Goal: Communication & Community: Answer question/provide support

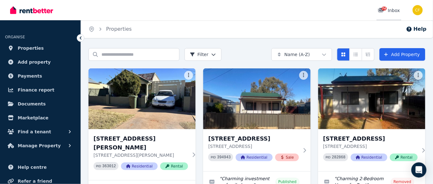
click at [383, 7] on span "74" at bounding box center [384, 9] width 5 height 4
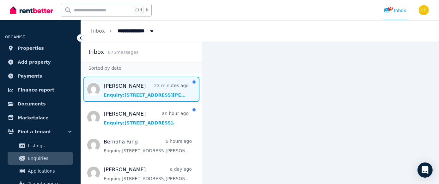
click at [133, 91] on span "Message list" at bounding box center [141, 89] width 121 height 25
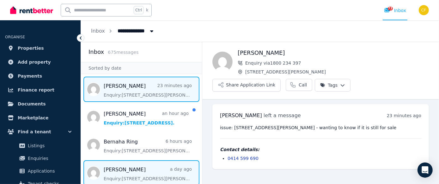
click at [135, 177] on span "Message list" at bounding box center [141, 172] width 121 height 25
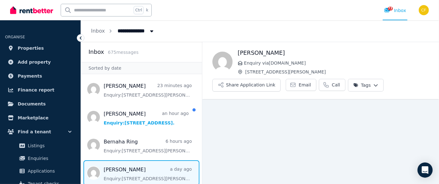
scroll to position [16, 0]
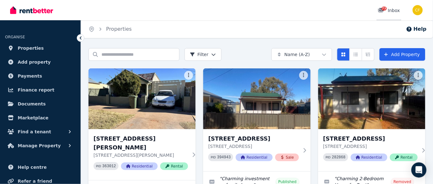
click at [385, 9] on span "73" at bounding box center [384, 9] width 5 height 4
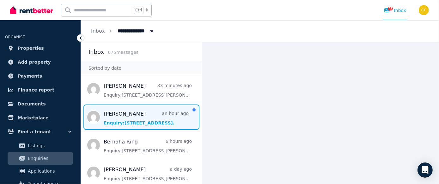
click at [149, 119] on span "Message list" at bounding box center [141, 116] width 121 height 25
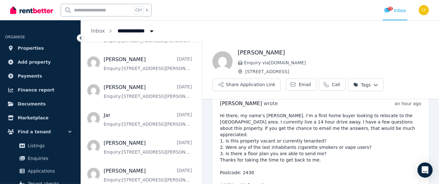
scroll to position [227, 0]
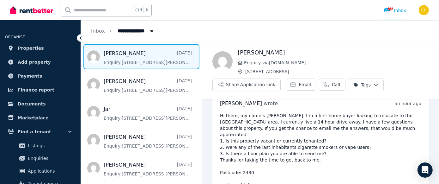
click at [109, 65] on span "Message list" at bounding box center [141, 56] width 121 height 25
